Goal: Task Accomplishment & Management: Manage account settings

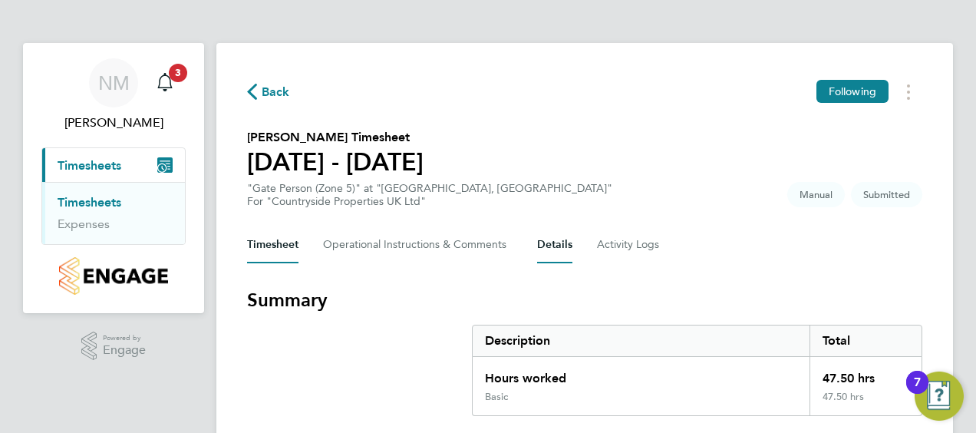
click at [554, 247] on button "Details" at bounding box center [554, 244] width 35 height 37
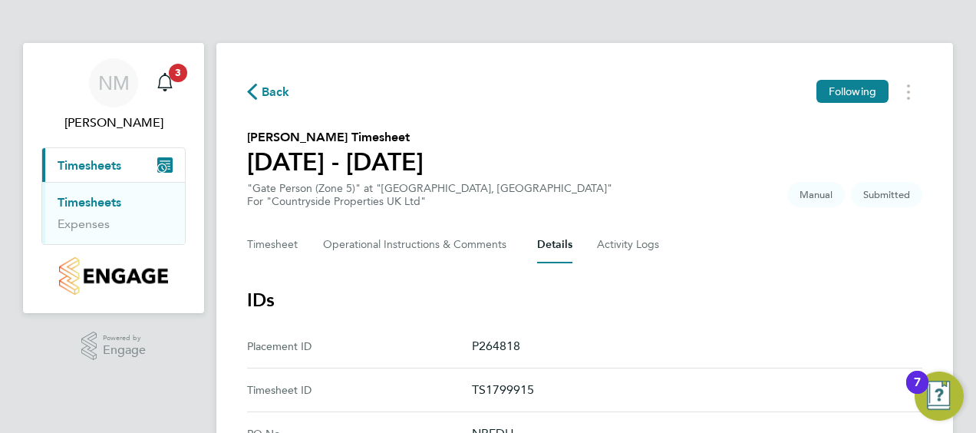
click at [262, 95] on span "Back" at bounding box center [276, 92] width 28 height 18
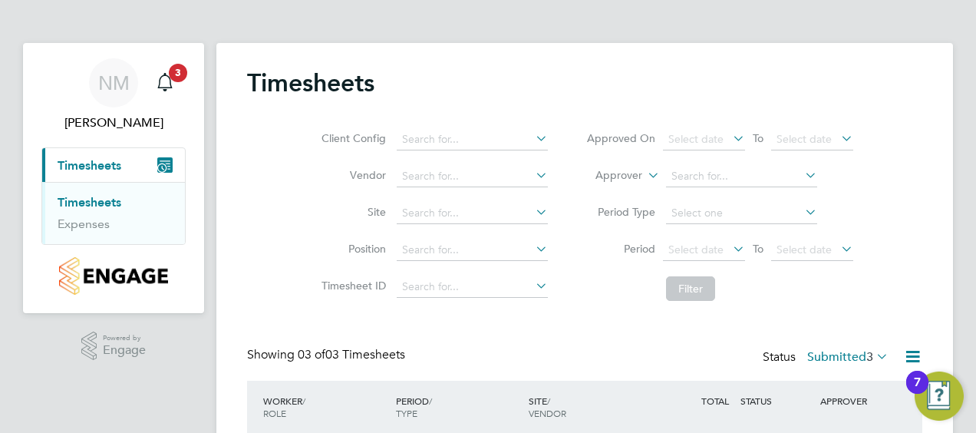
click at [873, 353] on icon at bounding box center [873, 355] width 0 height 21
click at [847, 386] on li "All" at bounding box center [849, 382] width 71 height 21
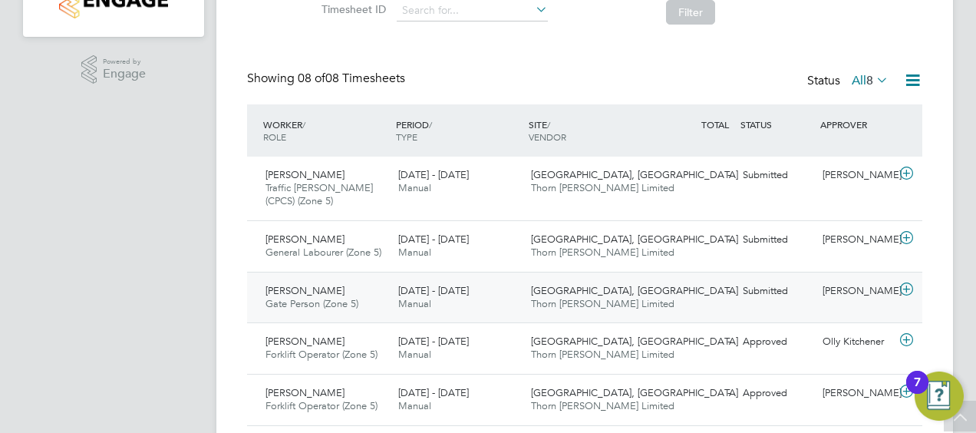
click at [907, 287] on icon at bounding box center [906, 289] width 19 height 12
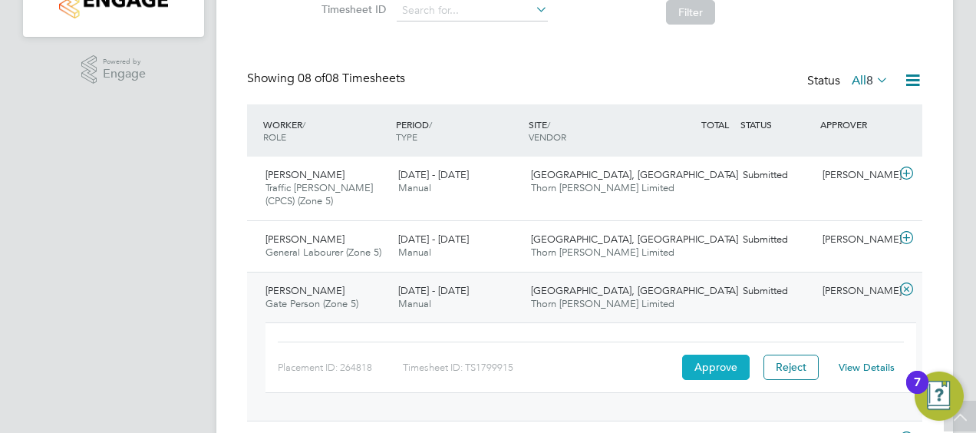
click at [719, 368] on button "Approve" at bounding box center [716, 367] width 68 height 25
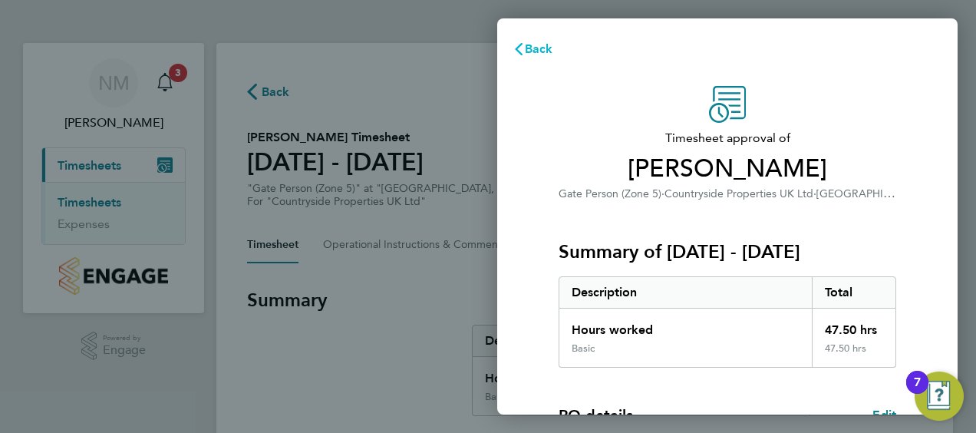
click at [528, 47] on span "Back" at bounding box center [539, 48] width 28 height 15
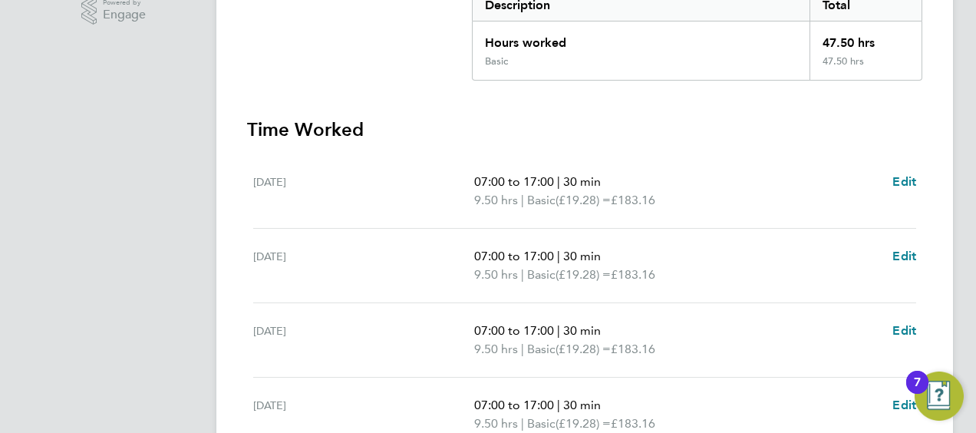
scroll to position [338, 0]
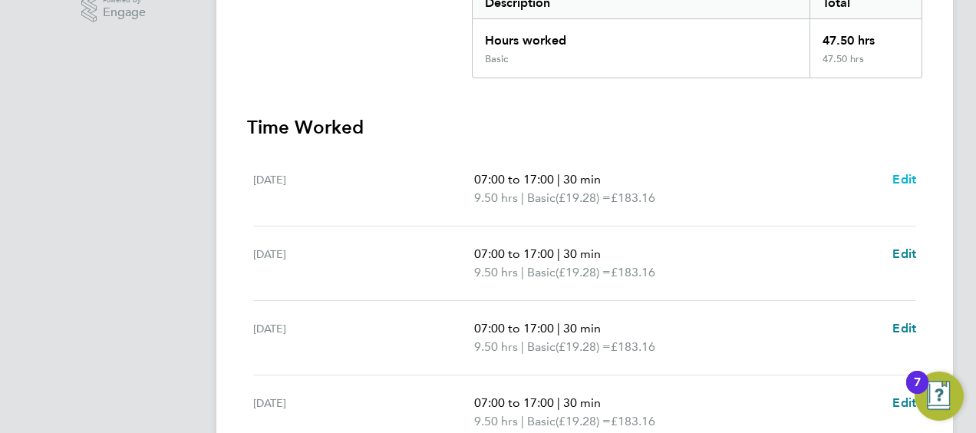
click at [899, 175] on span "Edit" at bounding box center [904, 179] width 24 height 15
select select "30"
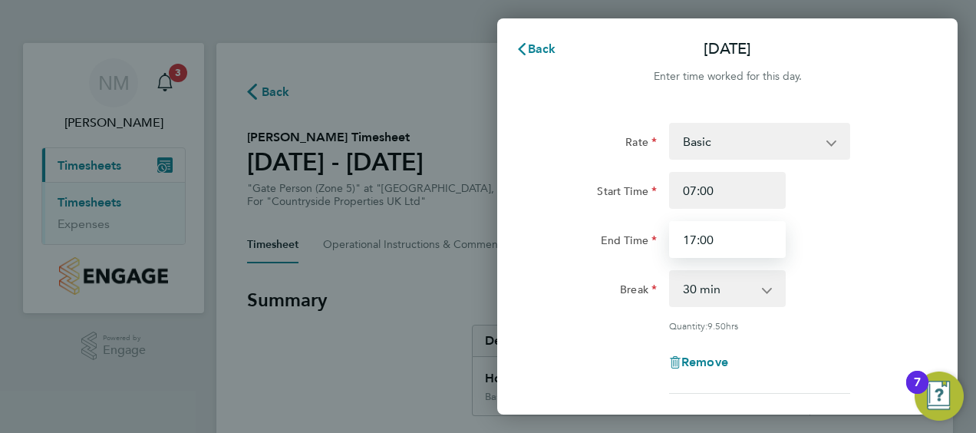
click at [718, 240] on input "17:00" at bounding box center [727, 239] width 117 height 37
type input "16:30"
click at [890, 278] on div "Break 0 min 15 min 30 min 45 min 60 min 75 min 90 min" at bounding box center [727, 288] width 387 height 37
click at [440, 70] on div "Mon 04 Aug Cancel Enter time worked for this day. Rate Basic Start Time 07:00 E…" at bounding box center [488, 216] width 976 height 433
click at [921, 45] on span "Cancel" at bounding box center [921, 48] width 44 height 15
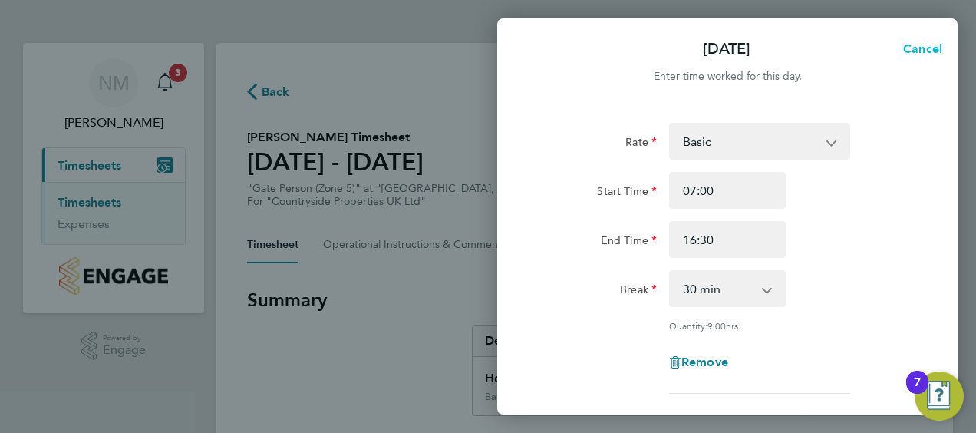
select select "30"
click at [717, 239] on input "17:00" at bounding box center [727, 239] width 117 height 37
type input "16:30"
click at [922, 259] on div "Rate Basic Start Time 07:00 End Time 16:30 Break 0 min 15 min 30 min 45 min 60 …" at bounding box center [727, 340] width 460 height 473
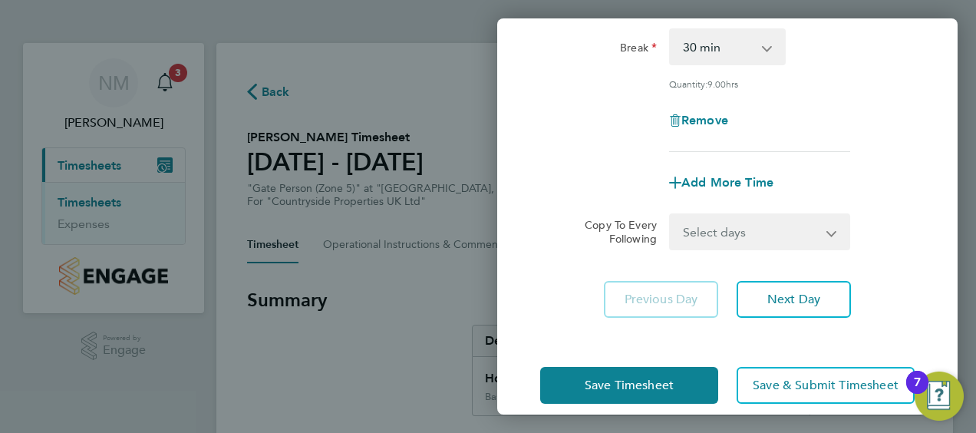
scroll to position [246, 0]
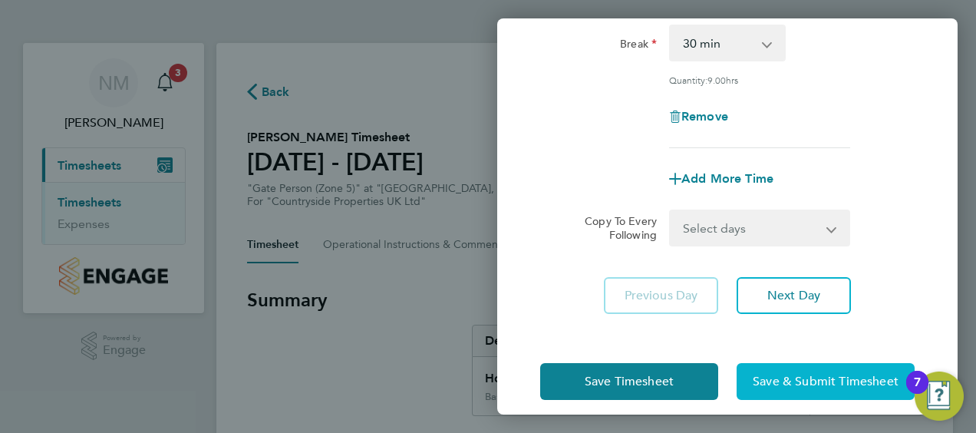
click at [793, 385] on span "Save & Submit Timesheet" at bounding box center [826, 381] width 146 height 15
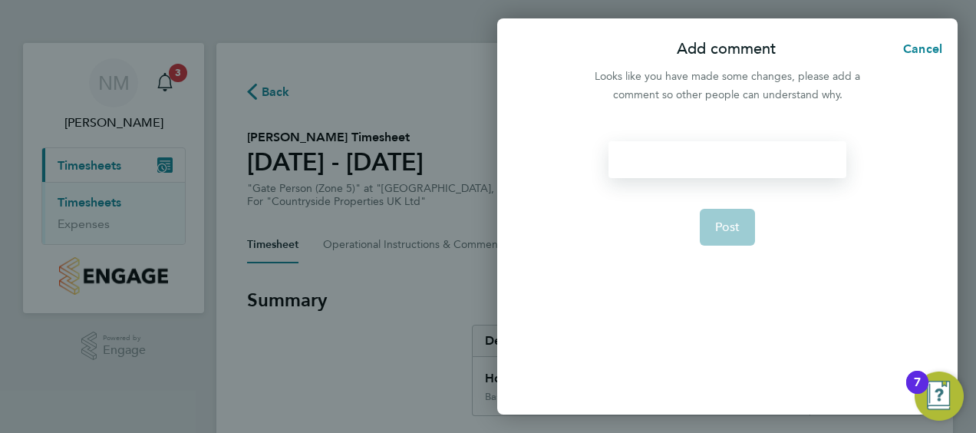
click at [634, 160] on div at bounding box center [727, 159] width 237 height 37
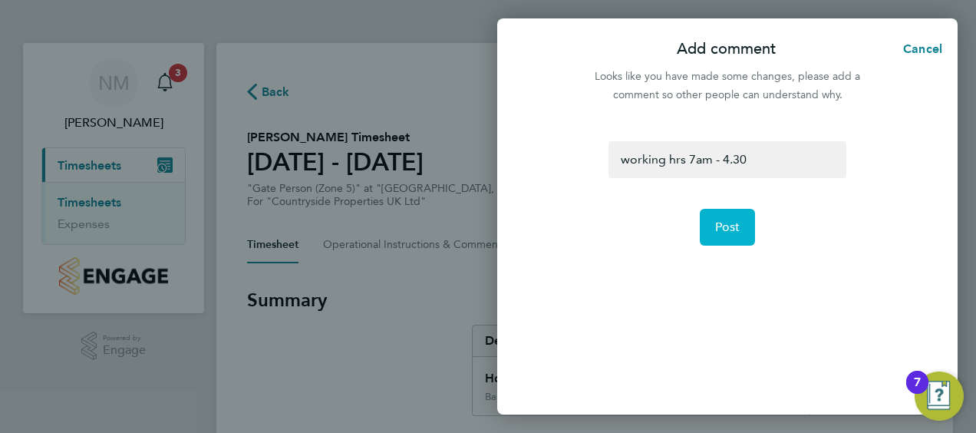
click at [729, 229] on span "Post" at bounding box center [727, 226] width 25 height 15
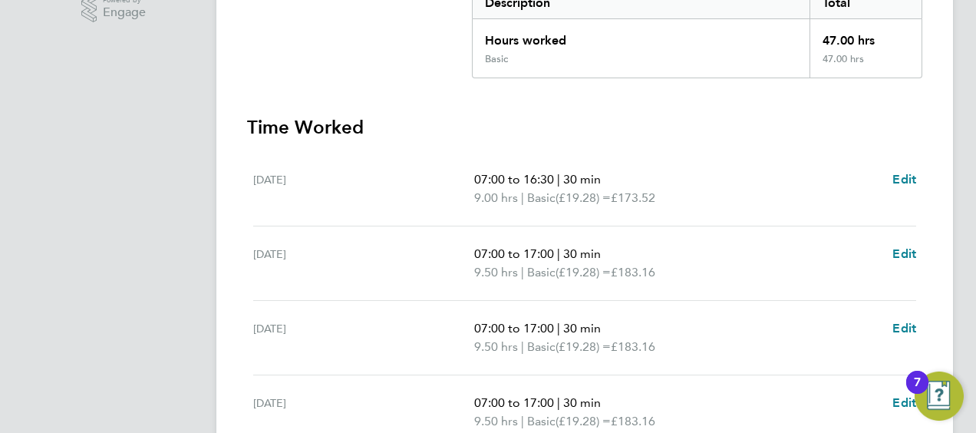
scroll to position [368, 0]
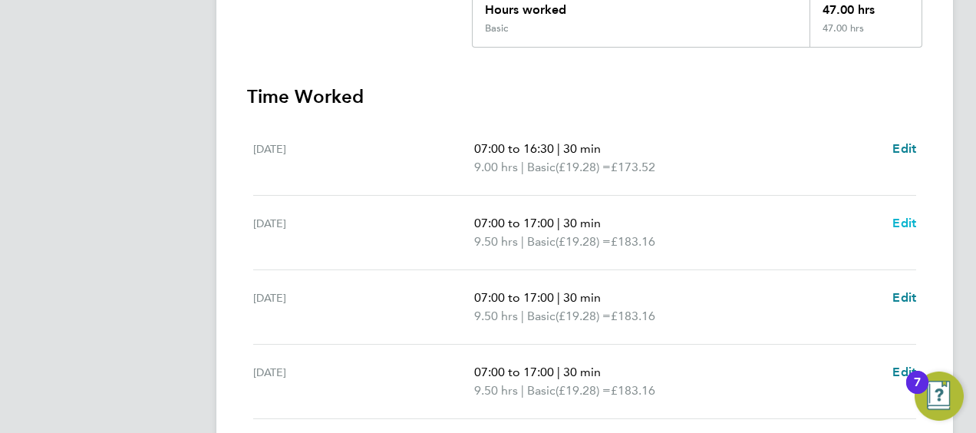
click at [907, 224] on span "Edit" at bounding box center [904, 223] width 24 height 15
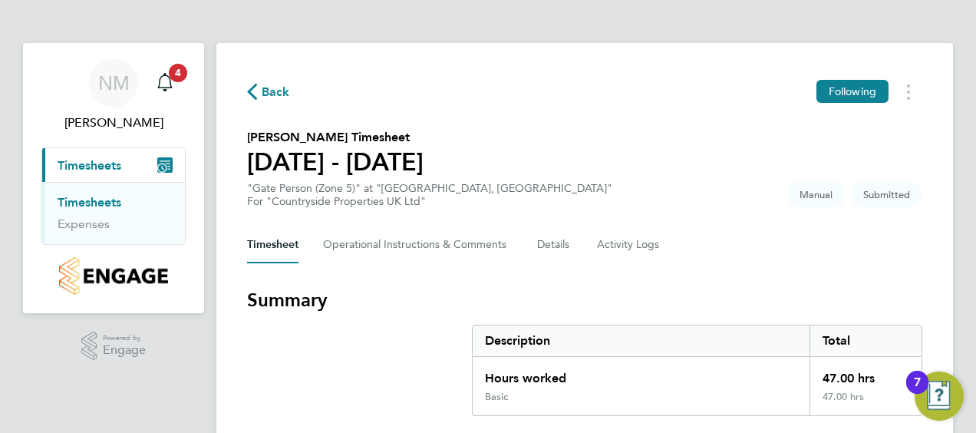
select select "30"
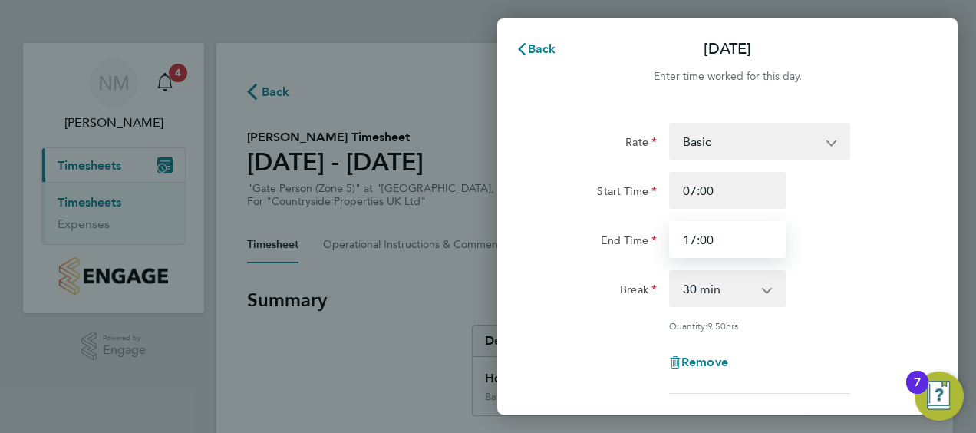
click at [741, 249] on input "17:00" at bounding box center [727, 239] width 117 height 37
type input "16:30"
click at [863, 275] on div "Break 0 min 15 min 30 min 45 min 60 min 75 min 90 min" at bounding box center [727, 288] width 387 height 37
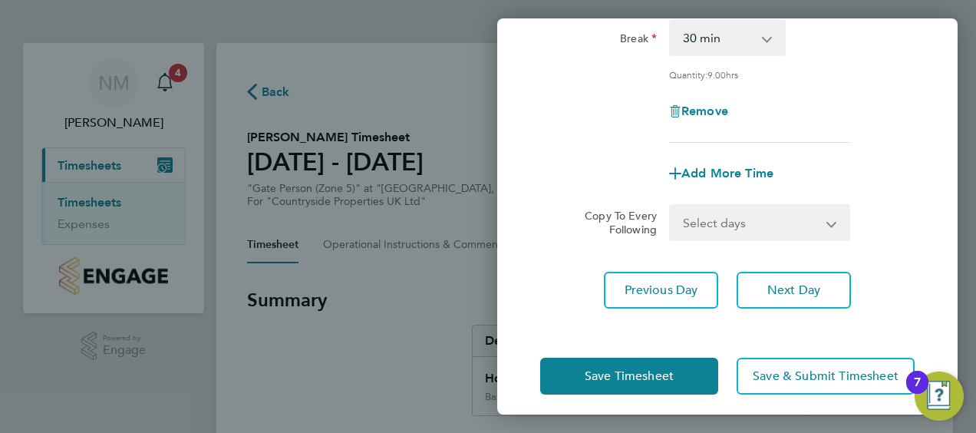
scroll to position [260, 0]
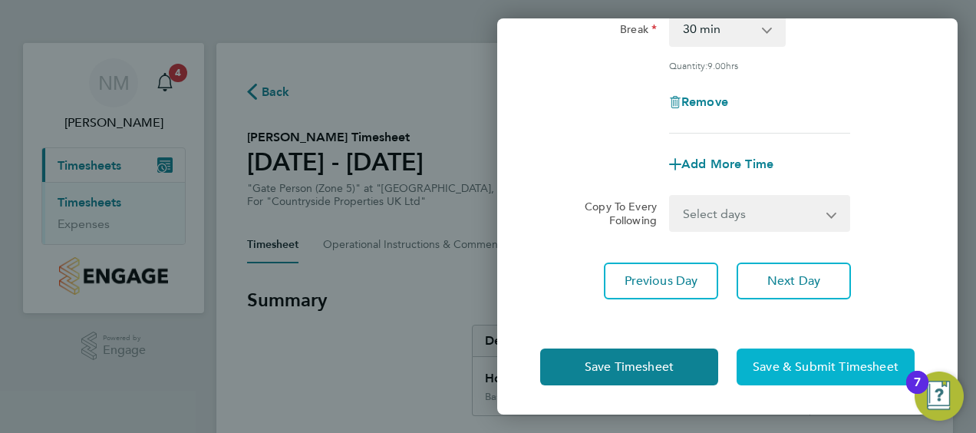
click at [812, 368] on span "Save & Submit Timesheet" at bounding box center [826, 366] width 146 height 15
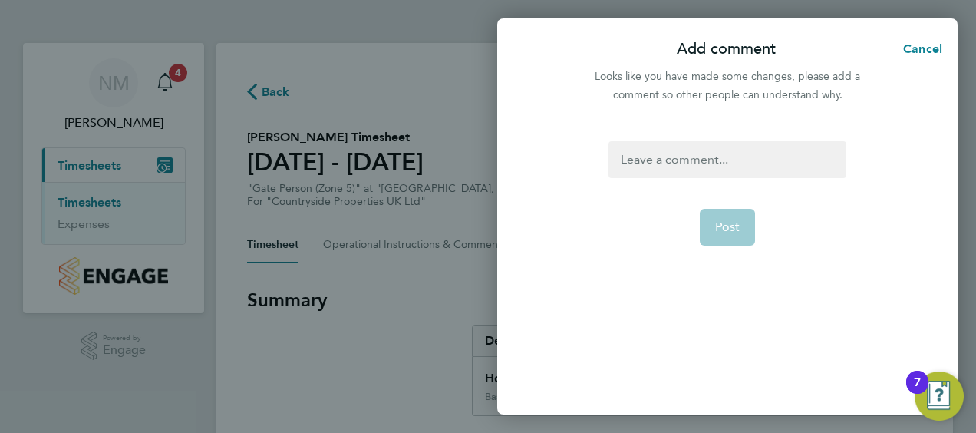
click at [629, 160] on div at bounding box center [727, 159] width 237 height 37
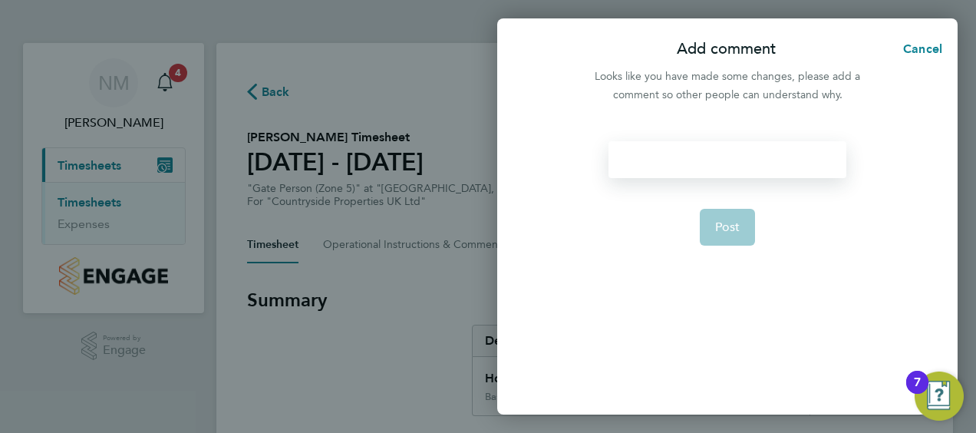
click at [629, 160] on div at bounding box center [727, 159] width 237 height 37
click at [730, 226] on span "Post" at bounding box center [727, 226] width 25 height 15
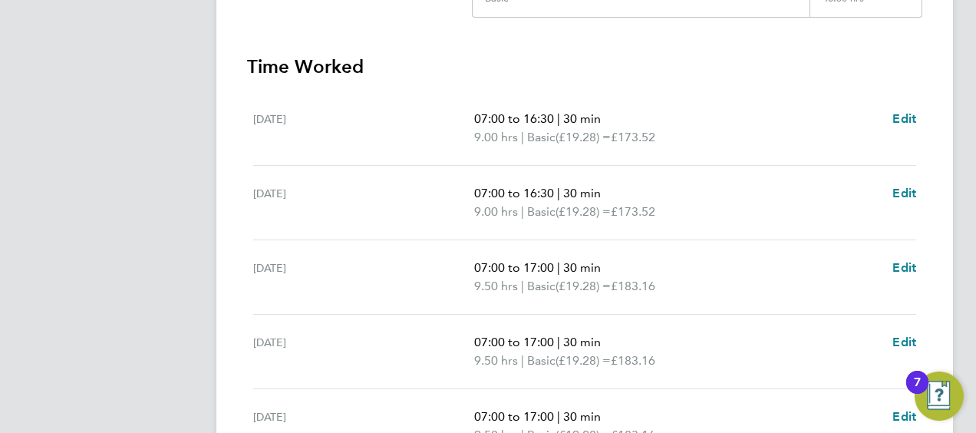
scroll to position [399, 0]
click at [907, 268] on span "Edit" at bounding box center [904, 266] width 24 height 15
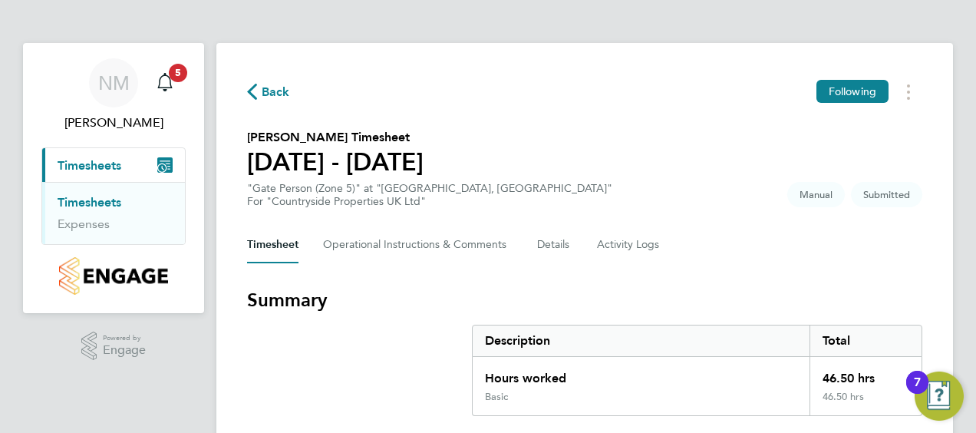
select select "30"
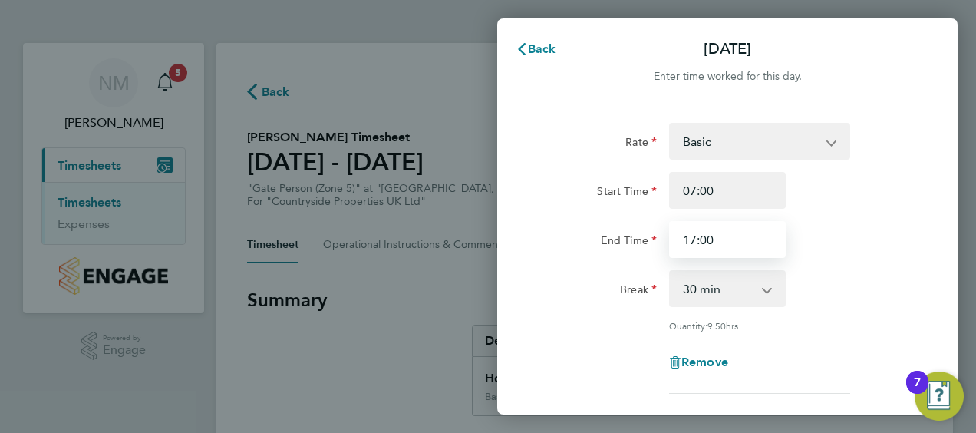
click at [738, 233] on input "17:00" at bounding box center [727, 239] width 117 height 37
type input "16:30"
click at [913, 290] on div "Break 0 min 15 min 30 min 45 min 60 min 75 min 90 min" at bounding box center [727, 288] width 387 height 37
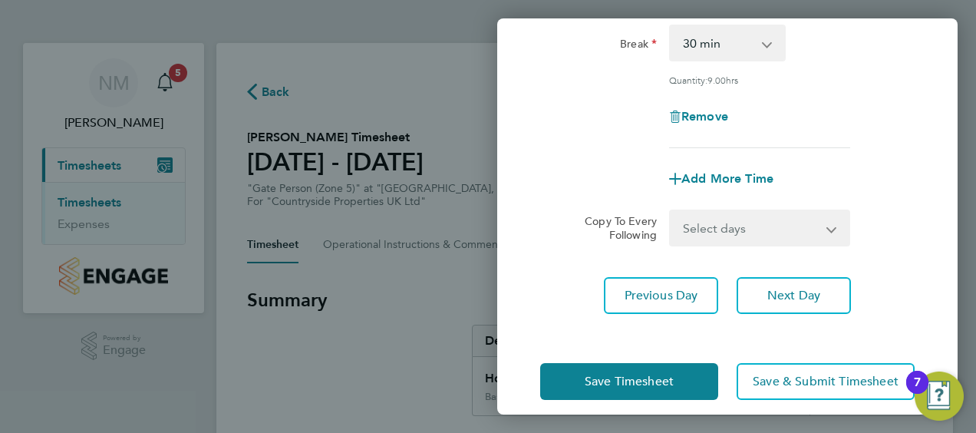
scroll to position [260, 0]
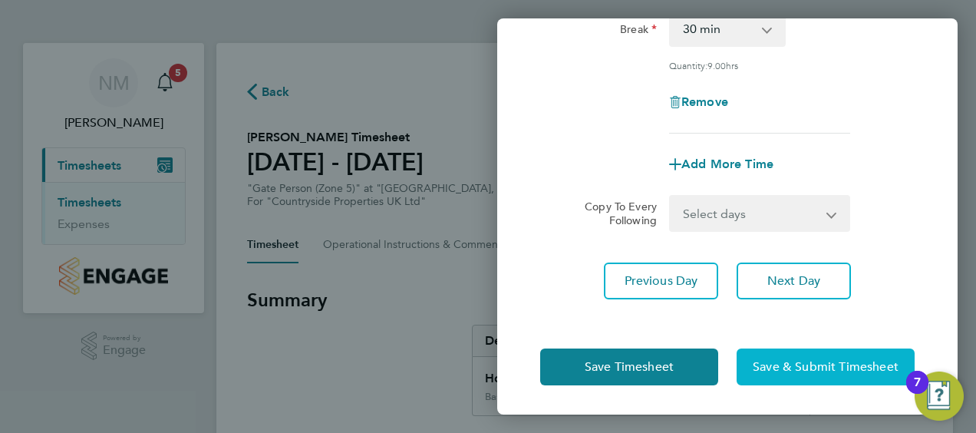
click at [810, 363] on span "Save & Submit Timesheet" at bounding box center [826, 366] width 146 height 15
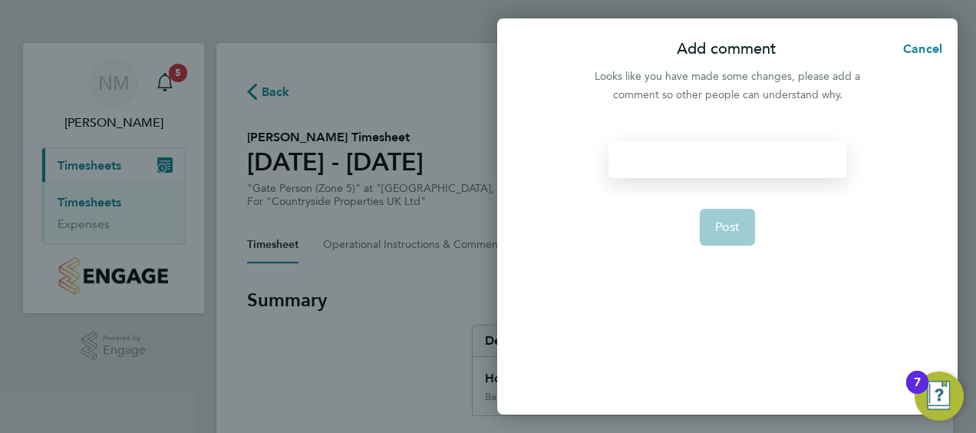
click at [640, 171] on div at bounding box center [727, 159] width 237 height 37
click at [736, 227] on span "Post" at bounding box center [727, 226] width 25 height 15
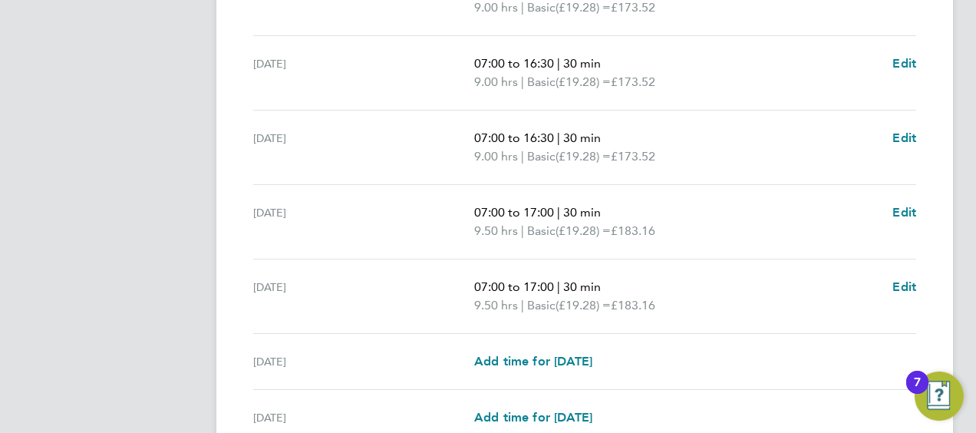
scroll to position [553, 0]
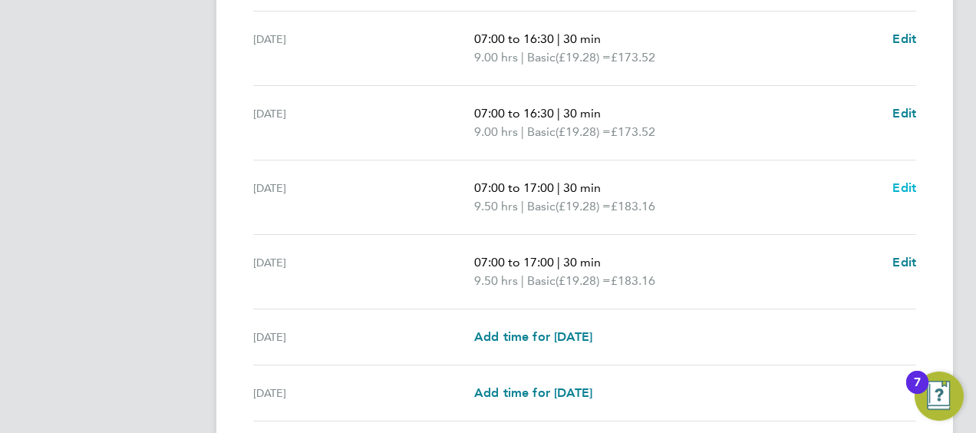
click at [909, 188] on span "Edit" at bounding box center [904, 187] width 24 height 15
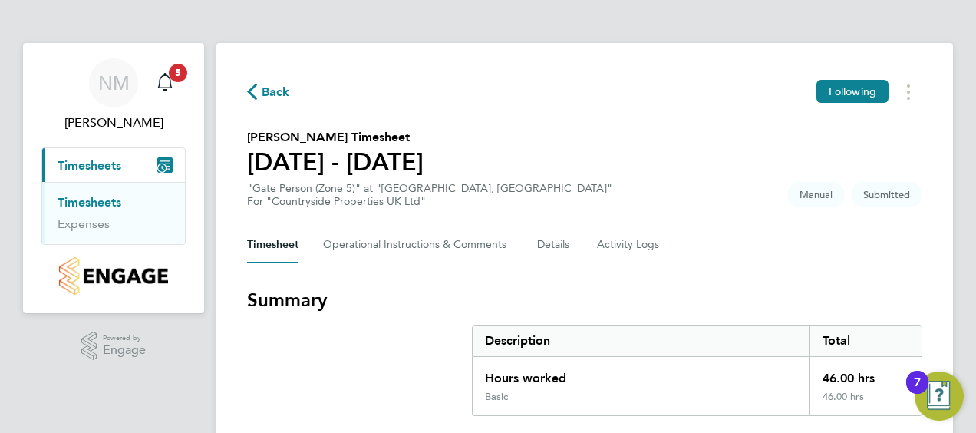
select select "30"
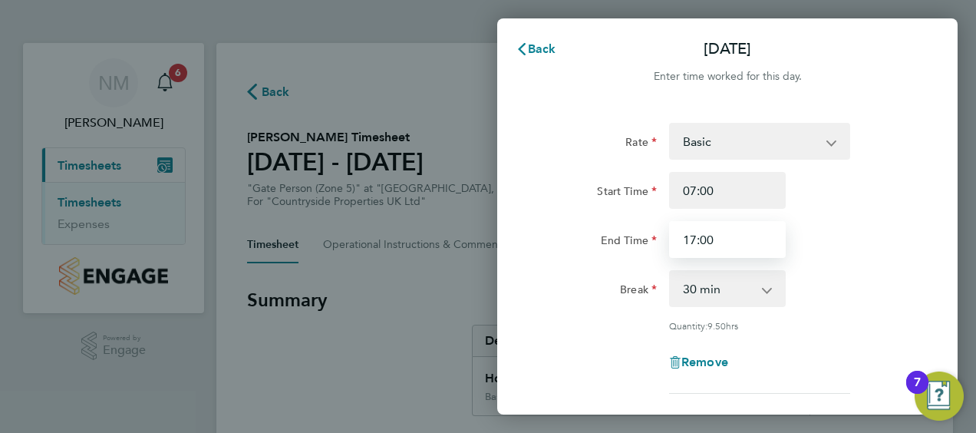
click at [726, 240] on input "17:00" at bounding box center [727, 239] width 117 height 37
type input "16:30"
click at [922, 299] on div "Rate Basic Start Time 07:00 End Time 16:30 Break 0 min 15 min 30 min 45 min 60 …" at bounding box center [727, 340] width 460 height 473
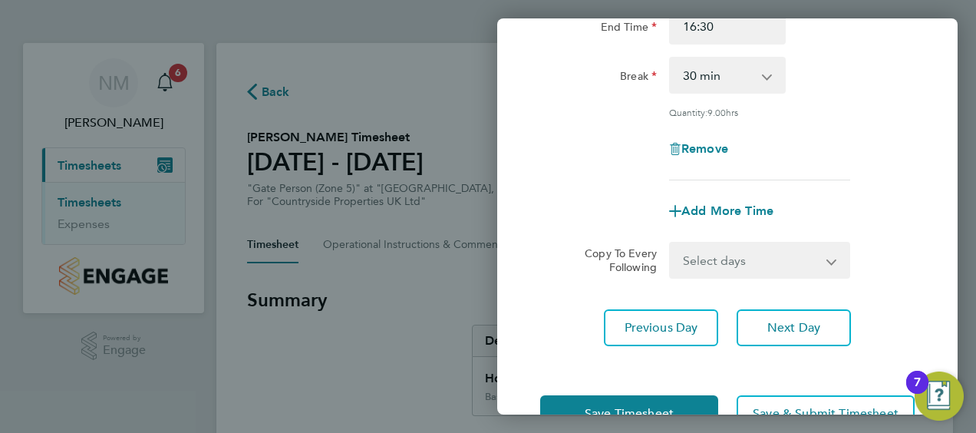
scroll to position [215, 0]
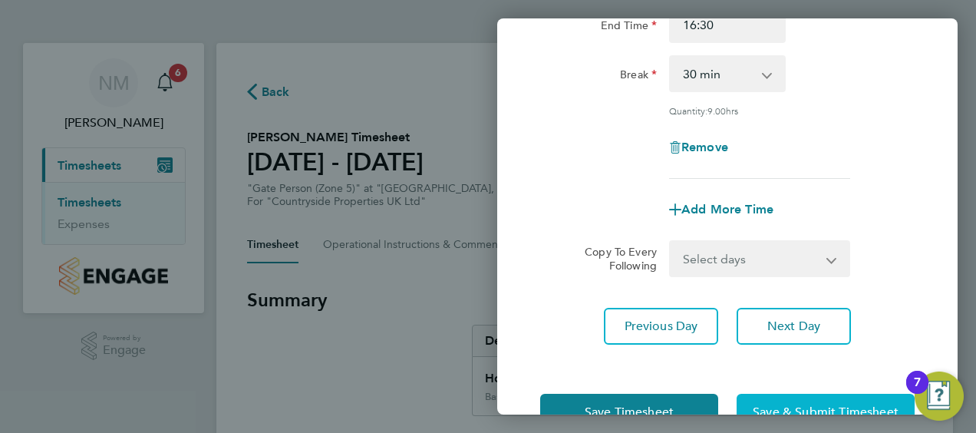
click at [811, 404] on span "Save & Submit Timesheet" at bounding box center [826, 411] width 146 height 15
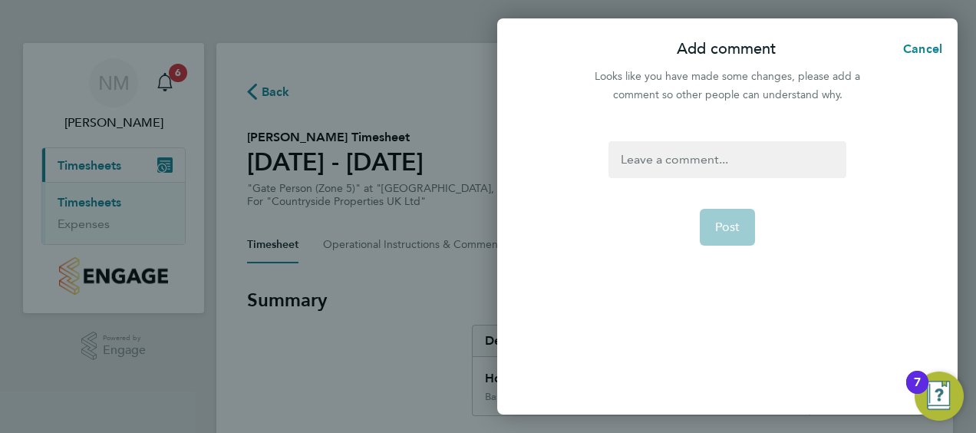
click at [629, 163] on div at bounding box center [727, 159] width 237 height 37
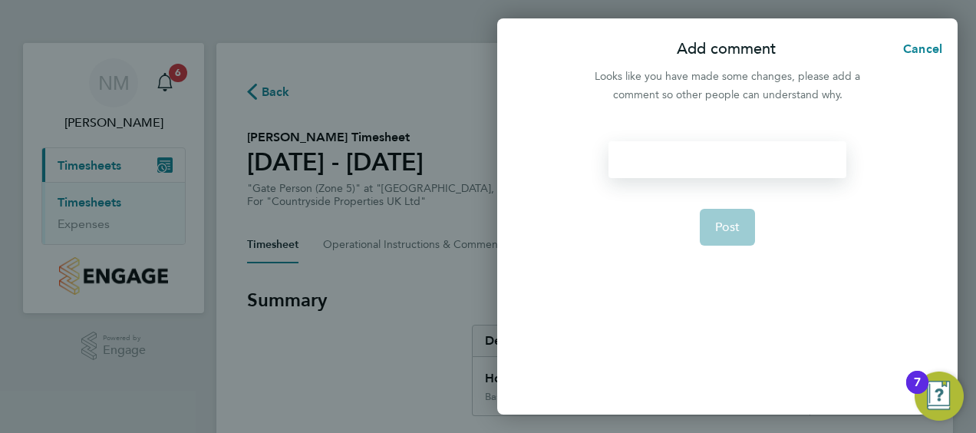
click at [629, 163] on div at bounding box center [727, 159] width 237 height 37
click at [734, 223] on span "Post" at bounding box center [727, 226] width 25 height 15
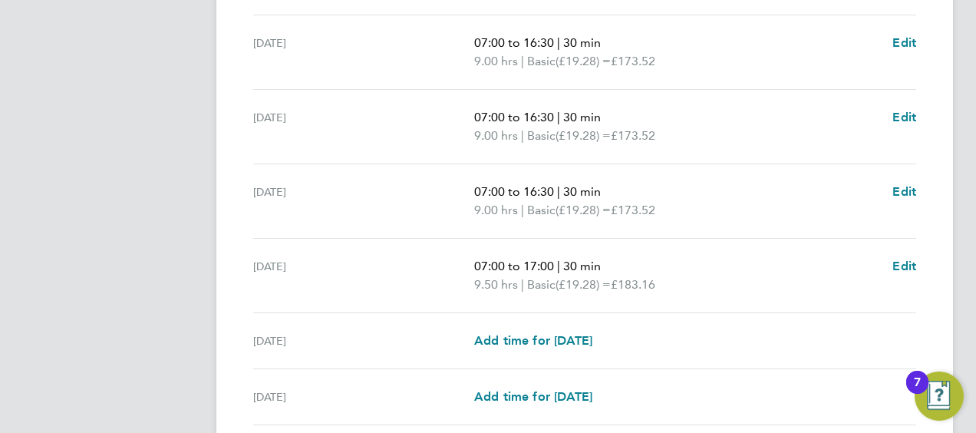
scroll to position [553, 0]
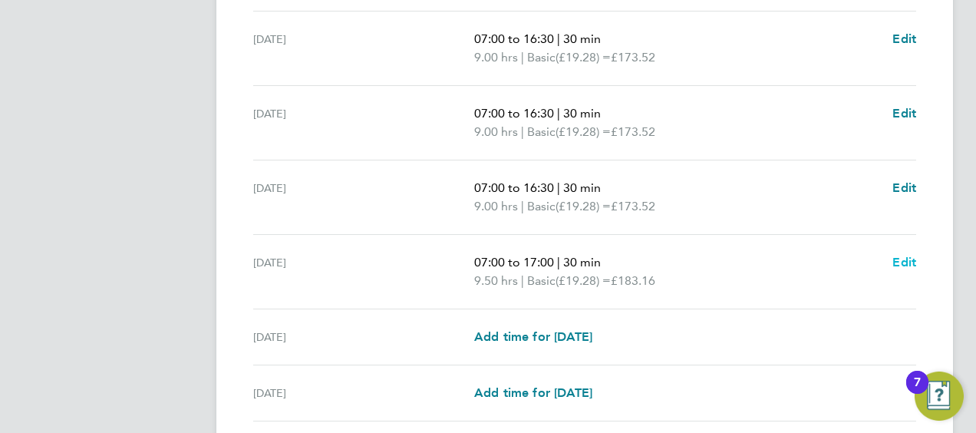
click at [905, 259] on span "Edit" at bounding box center [904, 262] width 24 height 15
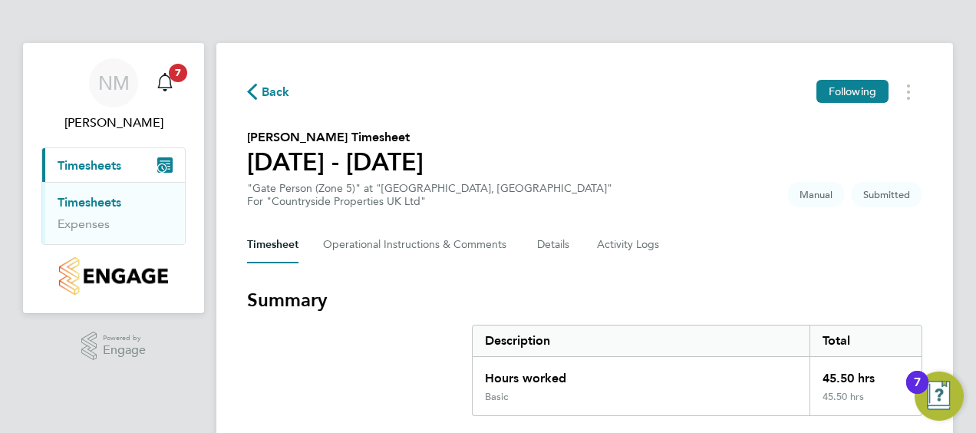
select select "30"
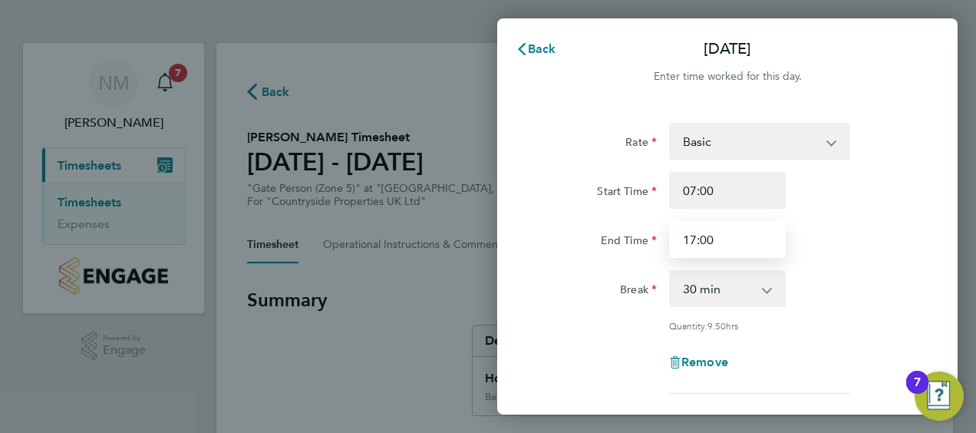
click at [743, 239] on input "17:00" at bounding box center [727, 239] width 117 height 37
type input "16:30"
click at [912, 270] on div "Break 0 min 15 min 30 min 45 min 60 min 75 min 90 min" at bounding box center [727, 288] width 387 height 37
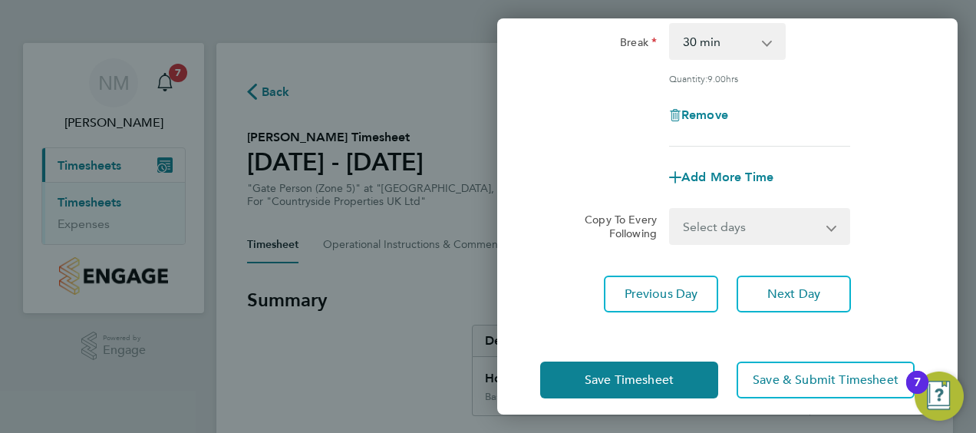
scroll to position [260, 0]
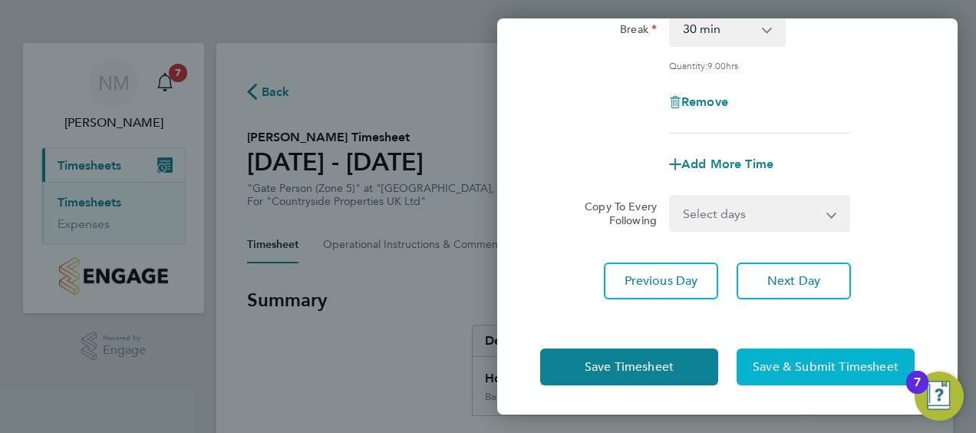
click at [807, 359] on span "Save & Submit Timesheet" at bounding box center [826, 366] width 146 height 15
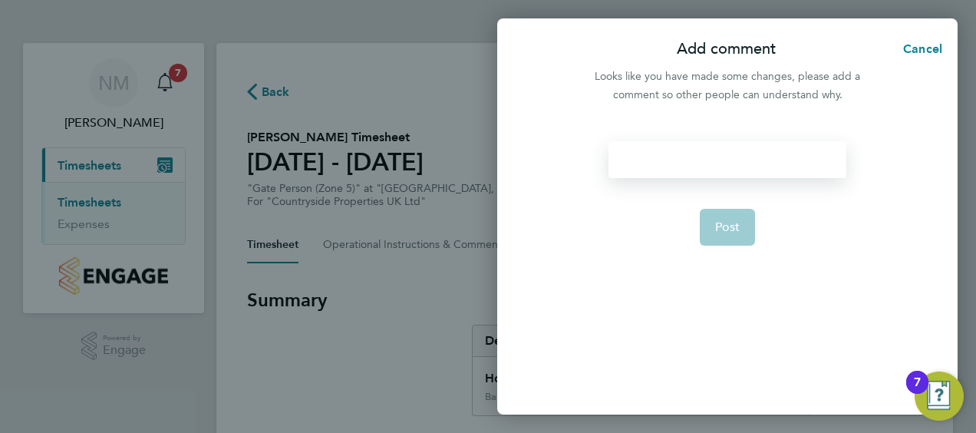
click at [644, 166] on div at bounding box center [727, 159] width 237 height 37
click at [741, 227] on button "Post" at bounding box center [728, 227] width 56 height 37
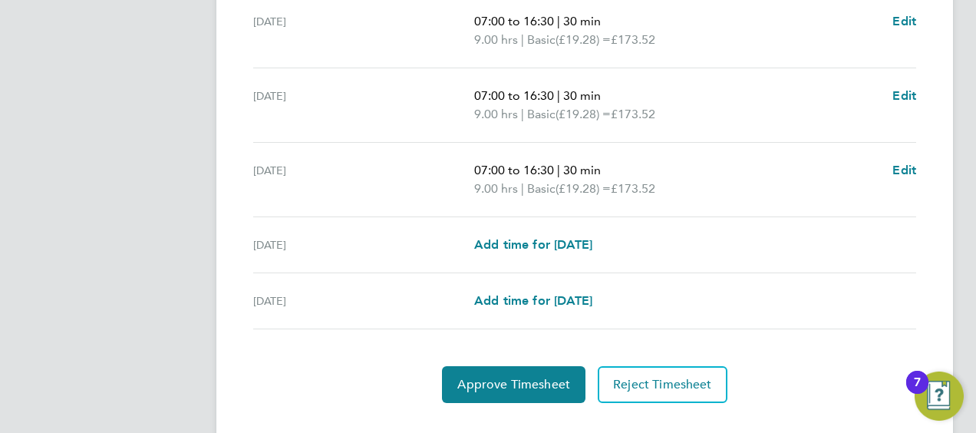
scroll to position [673, 0]
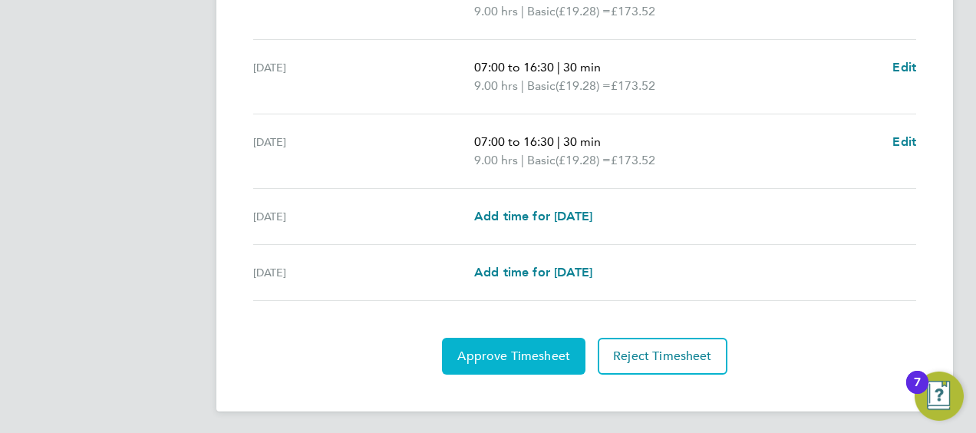
click at [529, 356] on span "Approve Timesheet" at bounding box center [513, 355] width 113 height 15
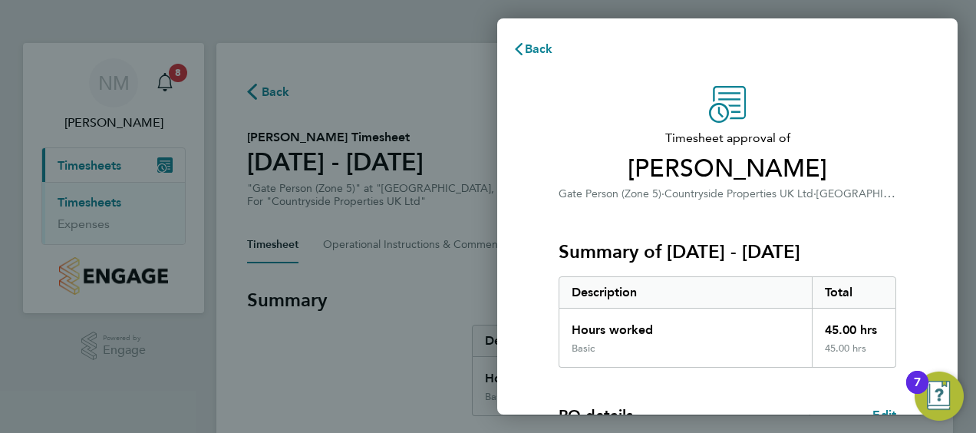
click at [936, 242] on div "Timesheet approval of Thomas Broome Gate Person (Zone 5) · Countryside Properti…" at bounding box center [727, 392] width 460 height 649
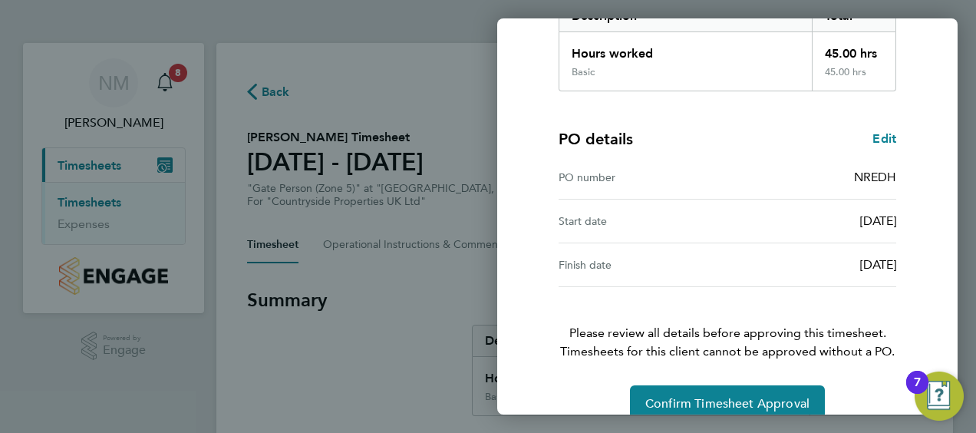
scroll to position [301, 0]
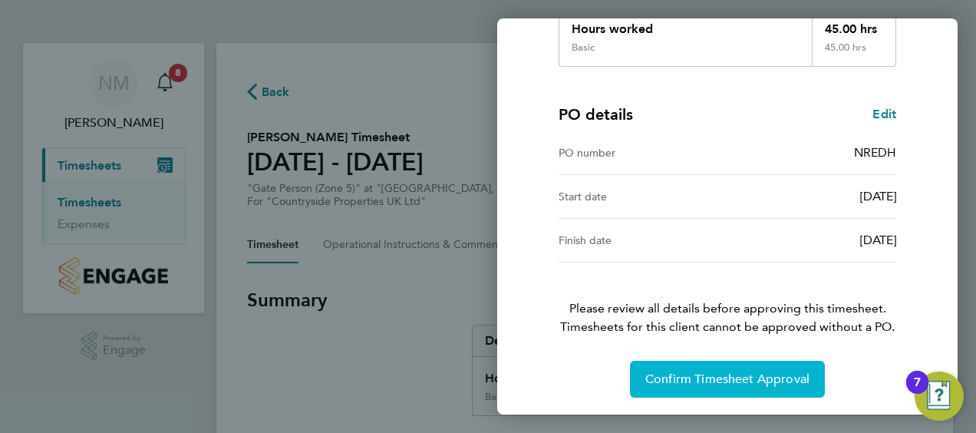
click at [717, 379] on span "Confirm Timesheet Approval" at bounding box center [727, 378] width 164 height 15
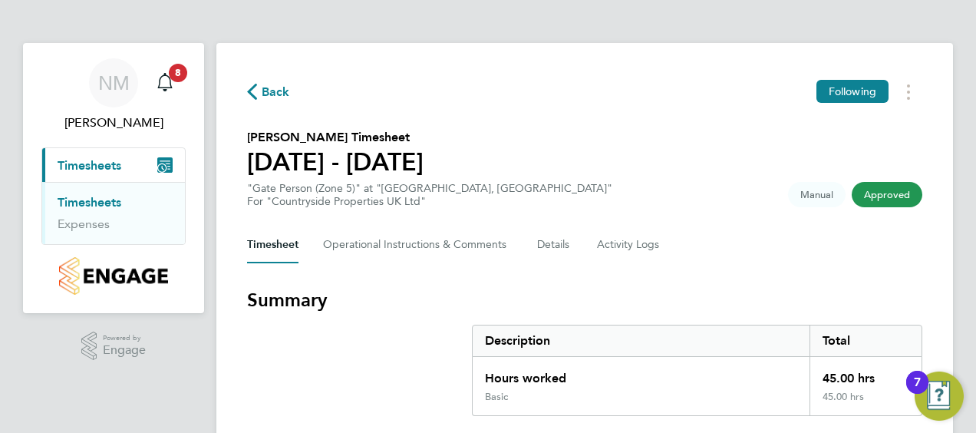
click at [259, 92] on span "Back" at bounding box center [268, 91] width 43 height 15
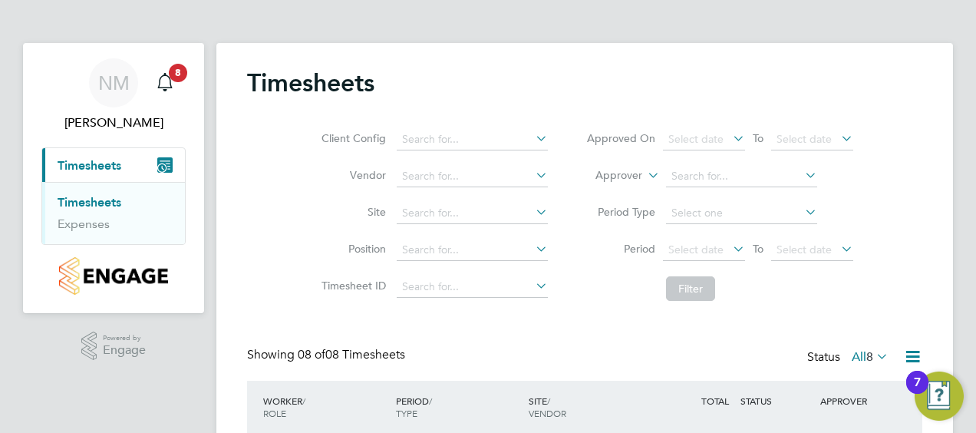
click at [873, 354] on icon at bounding box center [873, 355] width 0 height 21
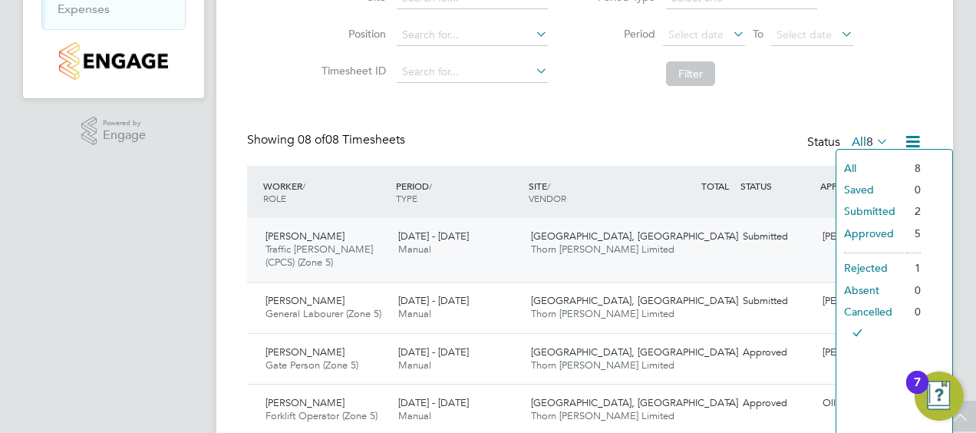
click at [603, 247] on span "Thorn [PERSON_NAME] Limited" at bounding box center [603, 248] width 144 height 13
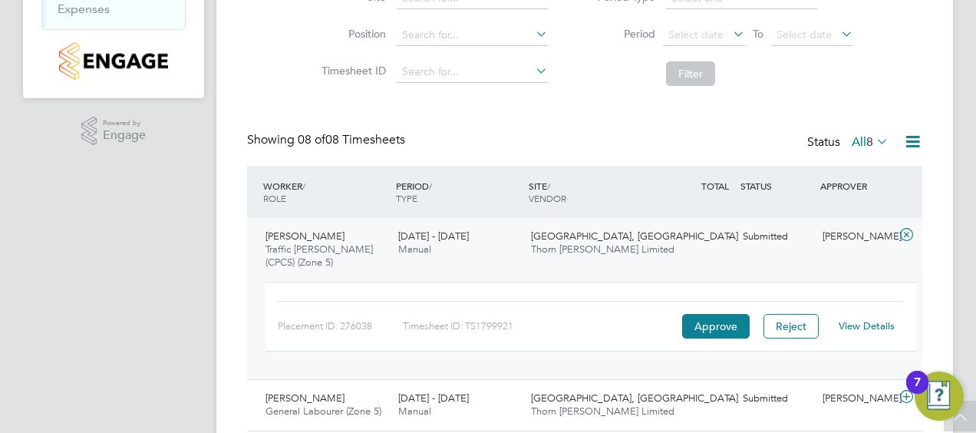
click at [872, 325] on link "View Details" at bounding box center [867, 325] width 56 height 13
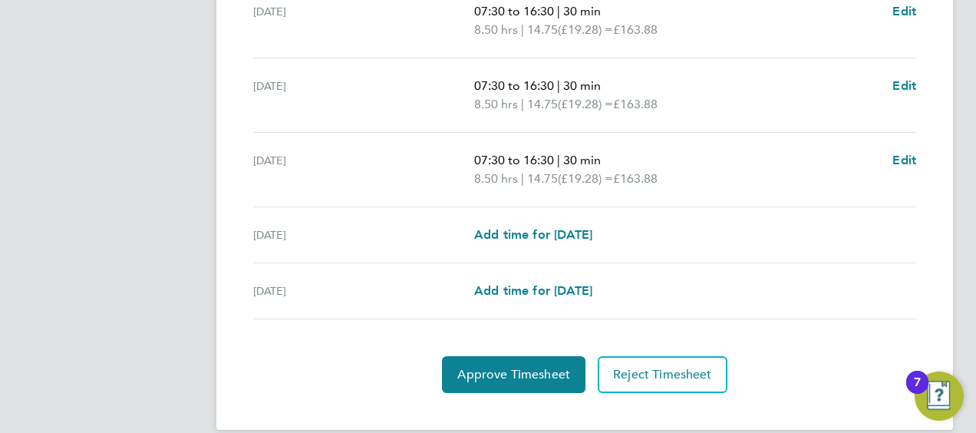
scroll to position [673, 0]
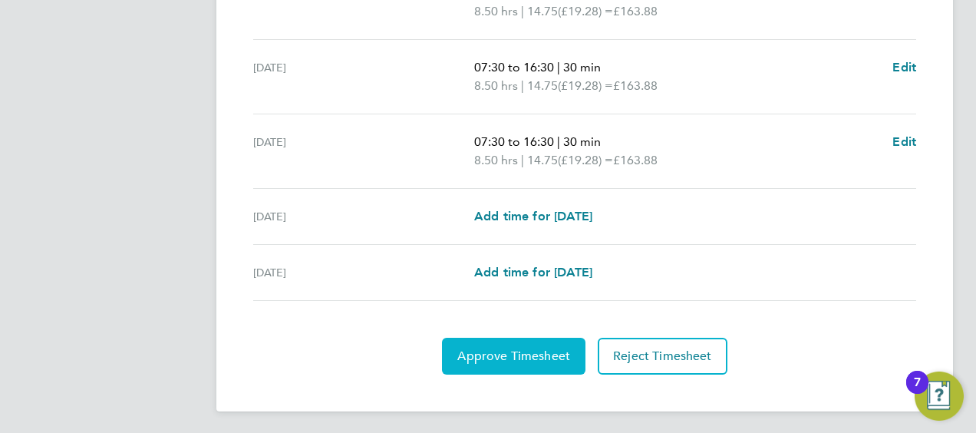
click at [491, 356] on span "Approve Timesheet" at bounding box center [513, 355] width 113 height 15
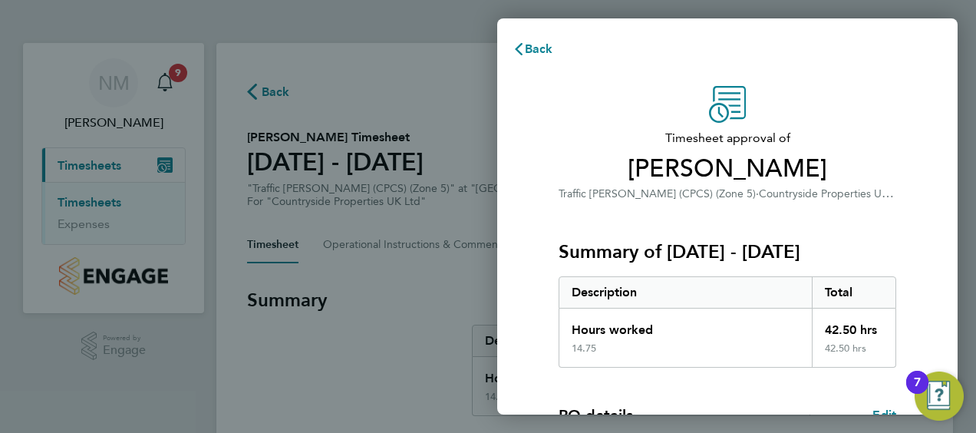
click at [941, 304] on div "Timesheet approval of Lewis Croll Traffic Marshall (CPCS) (Zone 5) · Countrysid…" at bounding box center [727, 392] width 460 height 649
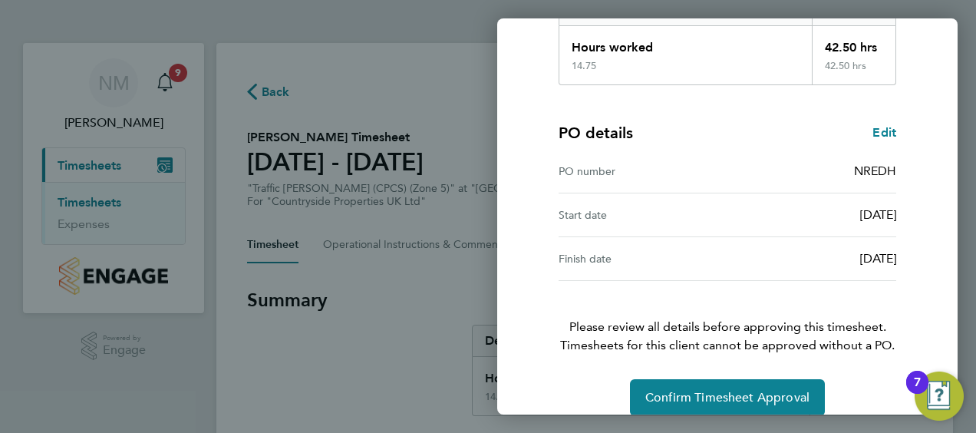
scroll to position [301, 0]
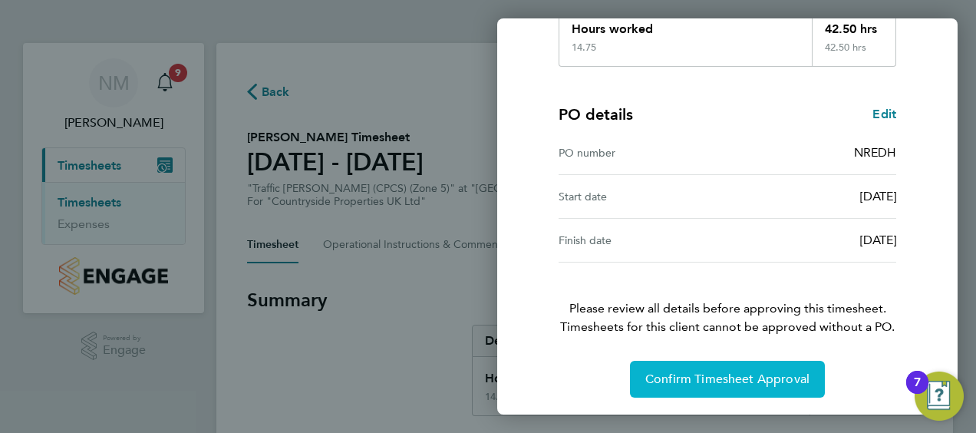
click at [722, 381] on span "Confirm Timesheet Approval" at bounding box center [727, 378] width 164 height 15
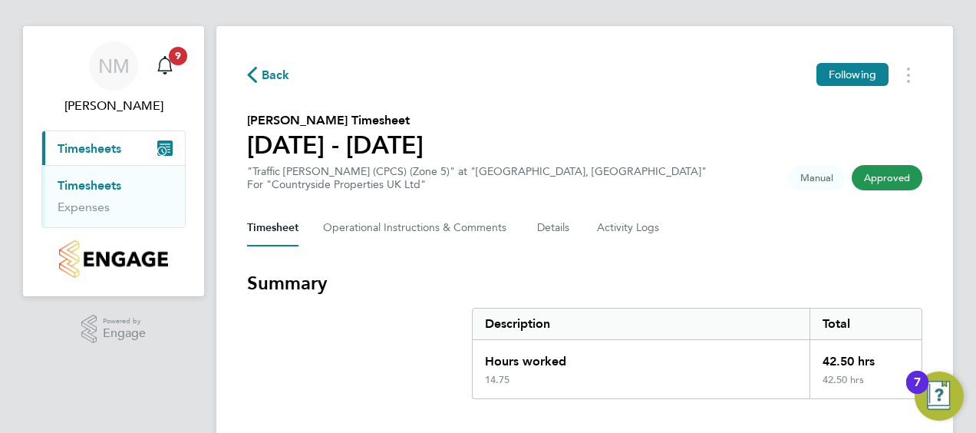
scroll to position [16, 0]
click at [892, 176] on span "Approved" at bounding box center [887, 178] width 71 height 25
click at [278, 77] on span "Back" at bounding box center [276, 76] width 28 height 18
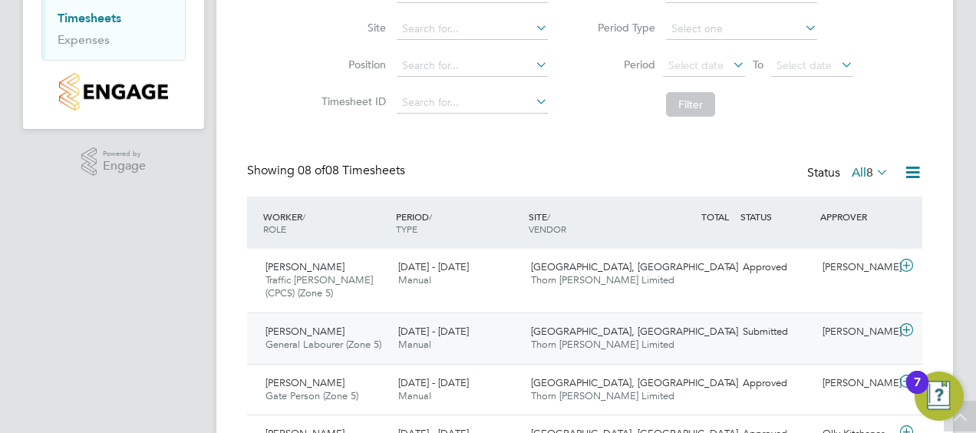
click at [806, 339] on div "Submitted" at bounding box center [777, 331] width 80 height 25
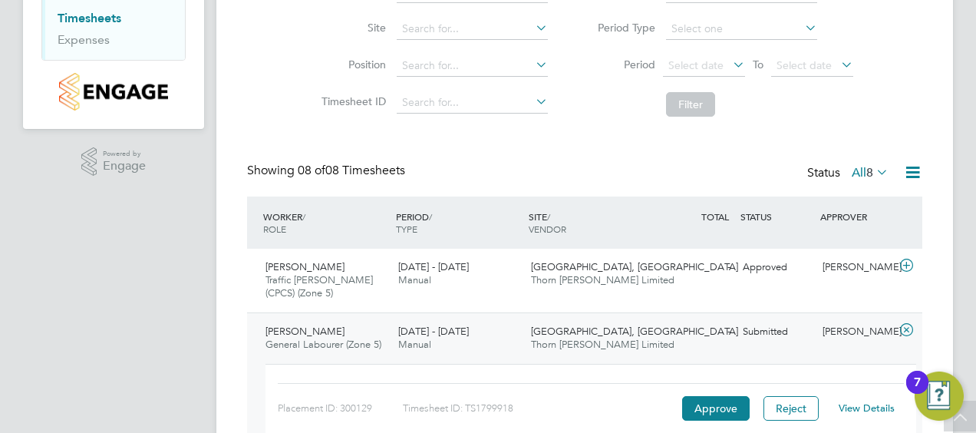
click at [878, 408] on link "View Details" at bounding box center [867, 407] width 56 height 13
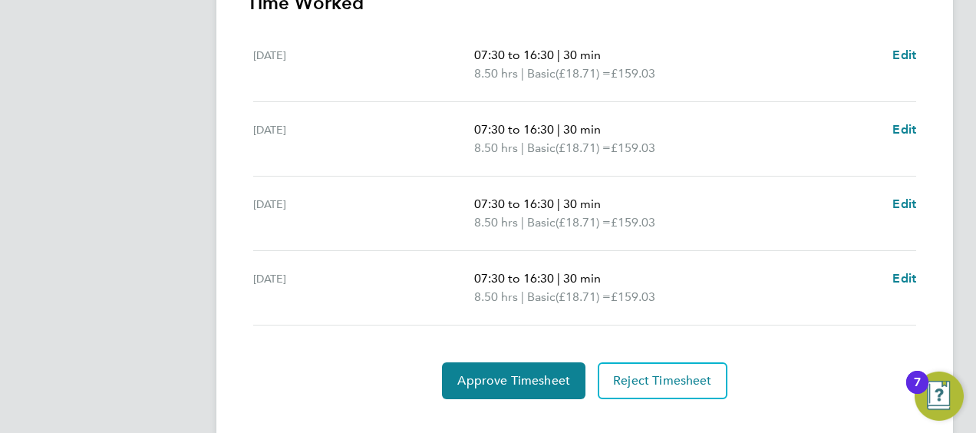
scroll to position [487, 0]
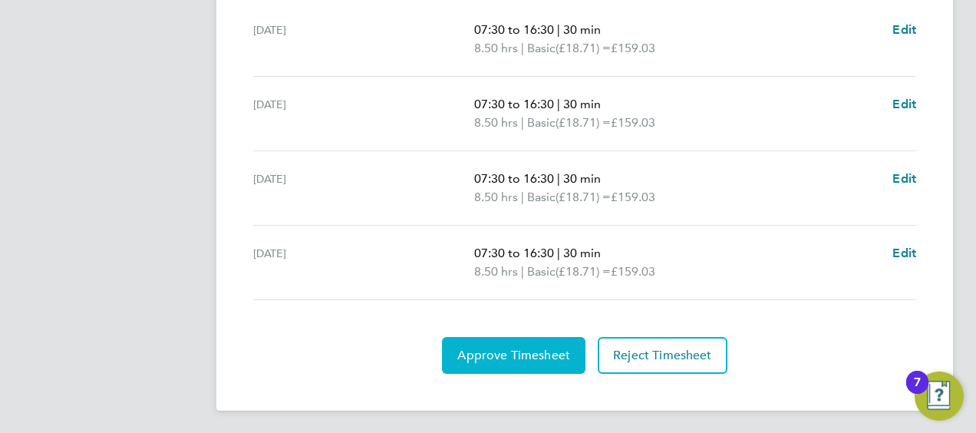
click at [523, 355] on span "Approve Timesheet" at bounding box center [513, 355] width 113 height 15
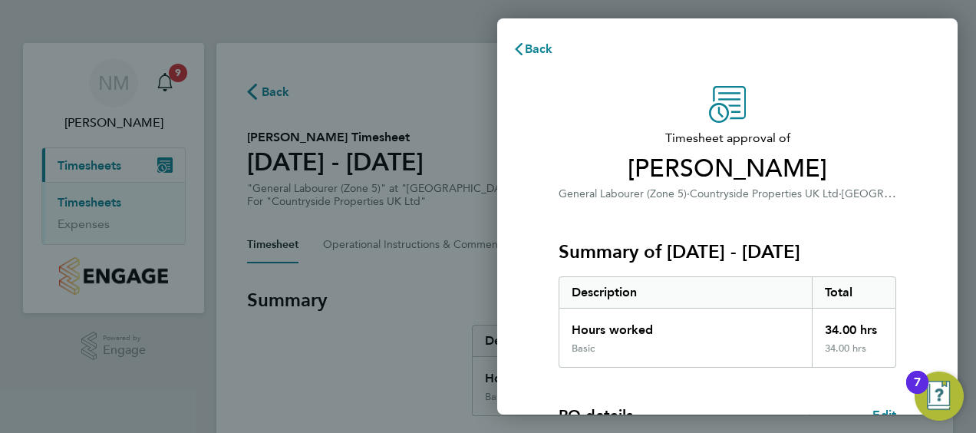
click at [936, 322] on div "Timesheet approval of Liam Millington General Labourer (Zone 5) · Countryside P…" at bounding box center [727, 392] width 460 height 649
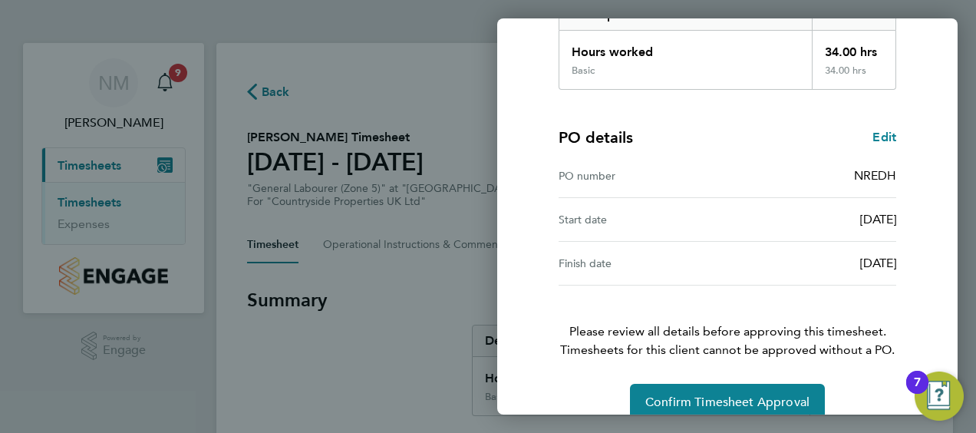
scroll to position [301, 0]
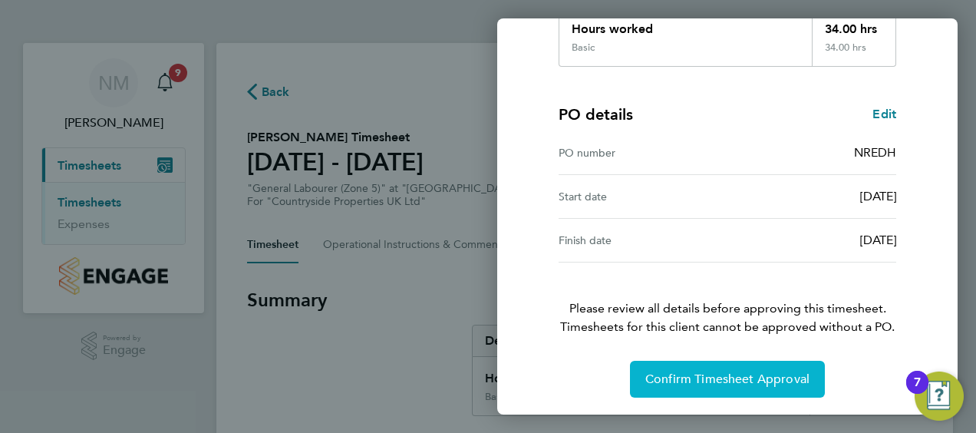
click at [723, 373] on span "Confirm Timesheet Approval" at bounding box center [727, 378] width 164 height 15
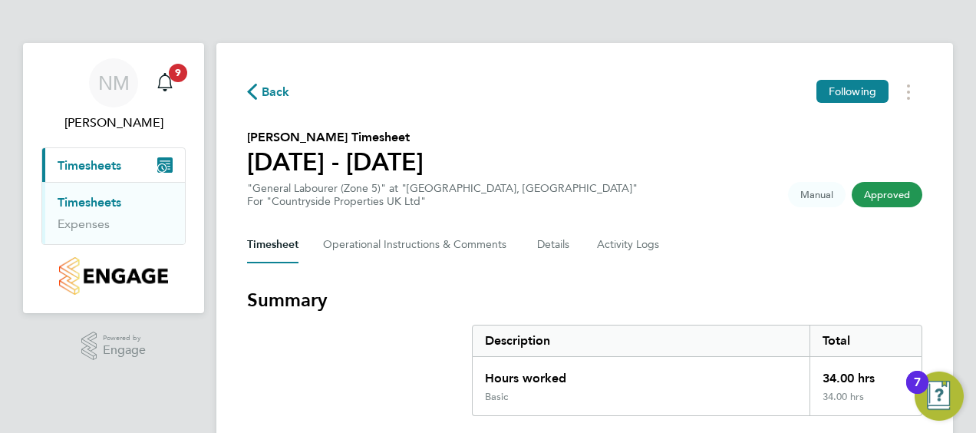
click at [274, 94] on span "Back" at bounding box center [276, 92] width 28 height 18
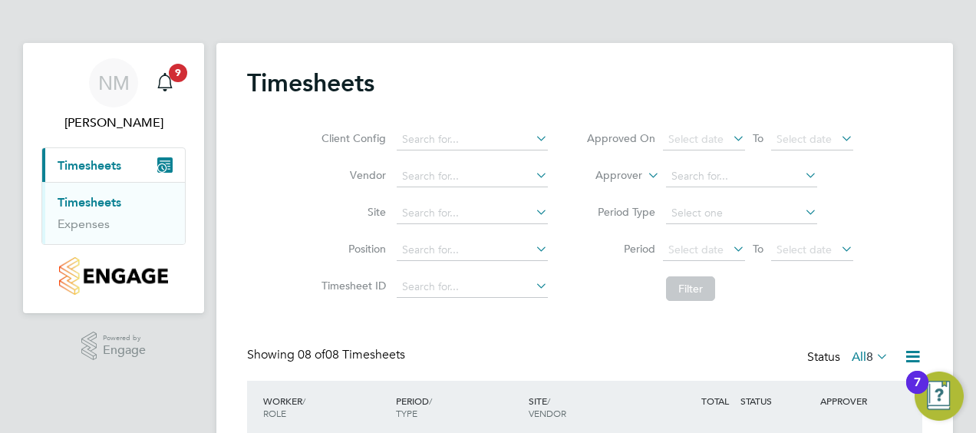
click at [873, 354] on icon at bounding box center [873, 355] width 0 height 21
click at [857, 375] on li "All" at bounding box center [871, 382] width 71 height 21
